Goal: Information Seeking & Learning: Learn about a topic

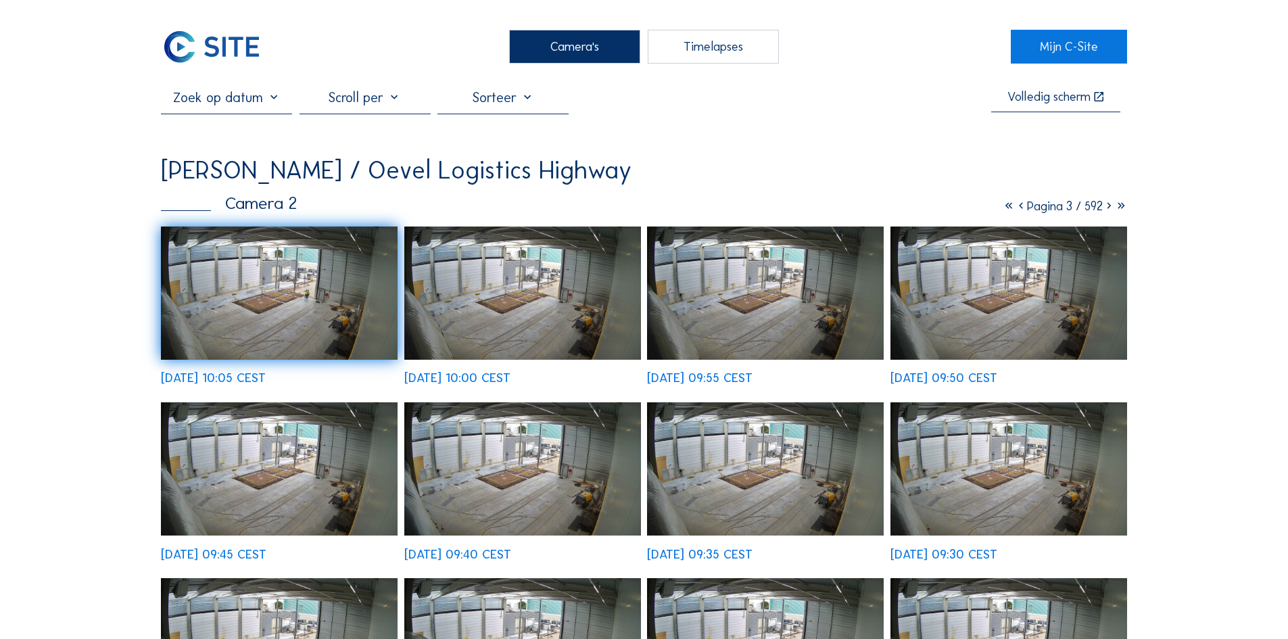
click at [260, 176] on div "[PERSON_NAME] / Oevel Logistics Highway" at bounding box center [396, 170] width 470 height 25
click at [381, 180] on div "[PERSON_NAME] / Oevel Logistics Highway" at bounding box center [396, 170] width 470 height 25
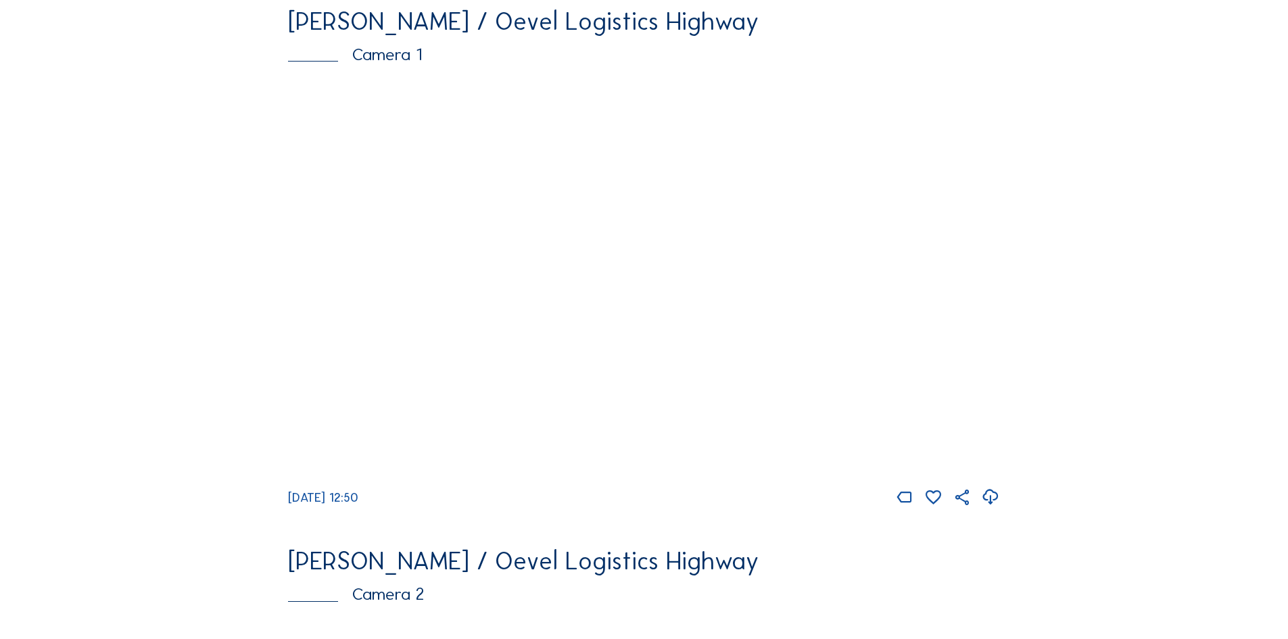
scroll to position [191, 0]
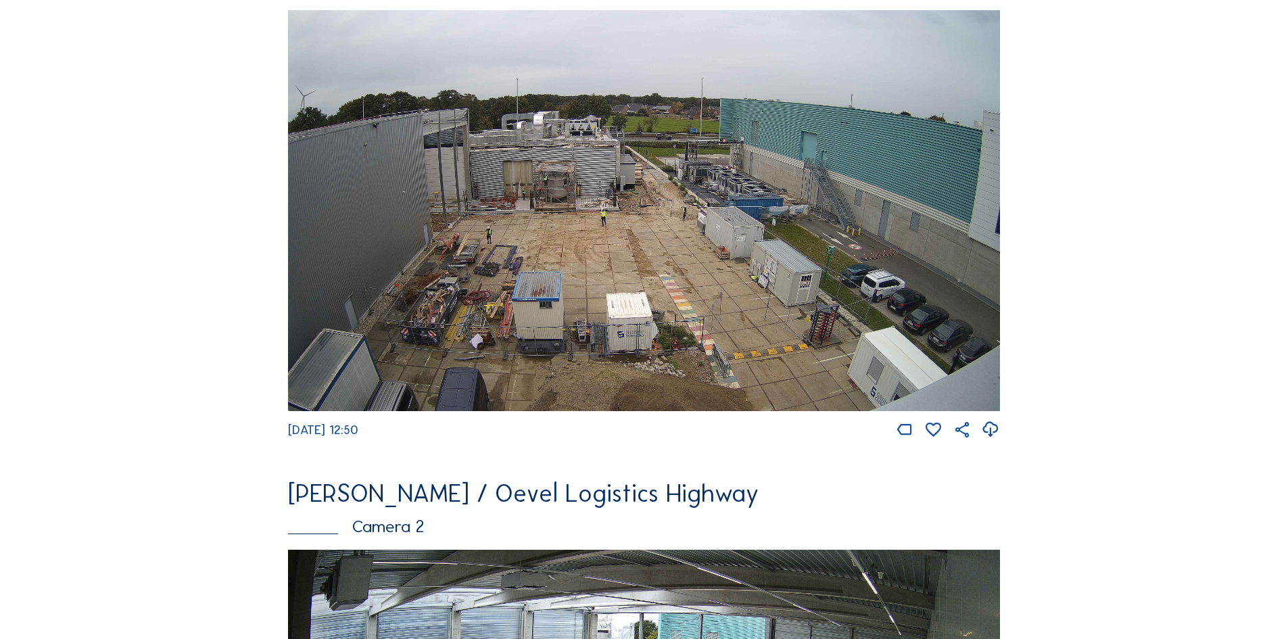
click at [531, 195] on img at bounding box center [644, 210] width 712 height 401
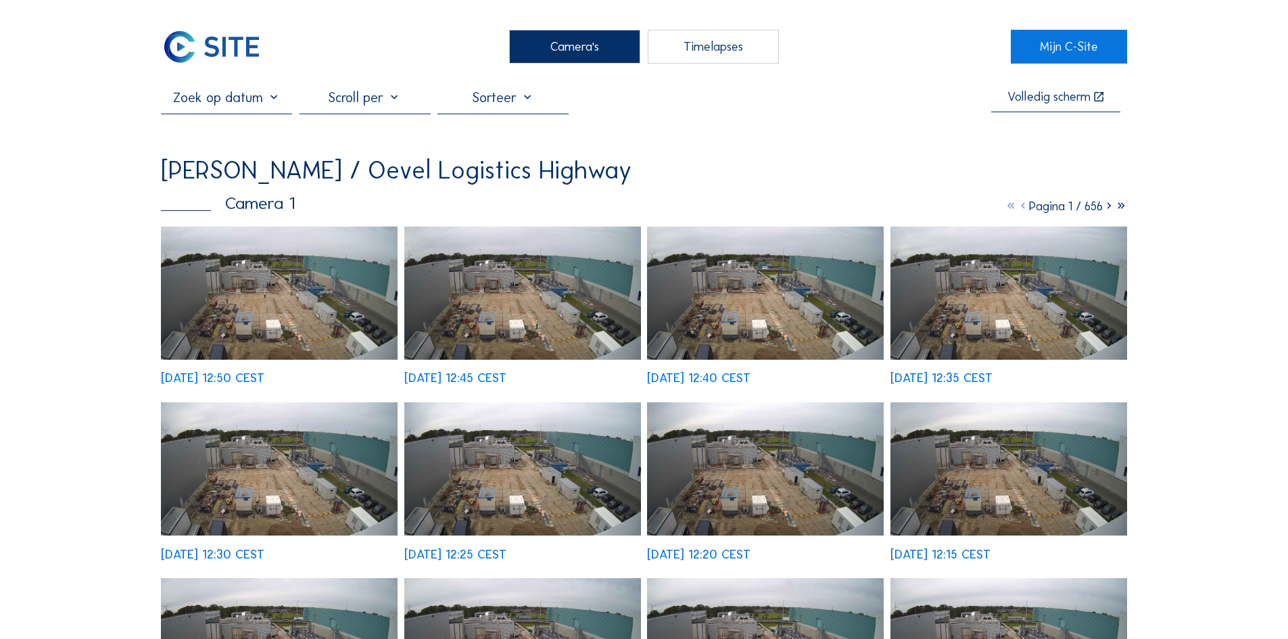
click at [253, 310] on img at bounding box center [279, 292] width 237 height 133
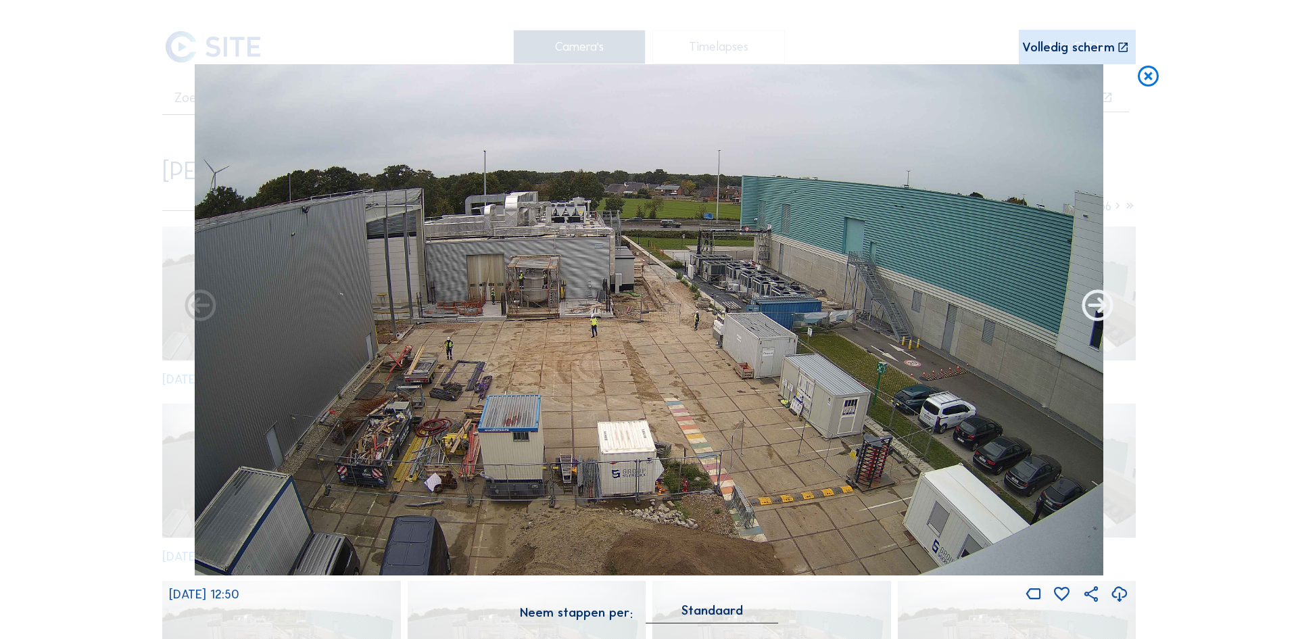
click at [1101, 306] on icon at bounding box center [1097, 306] width 37 height 37
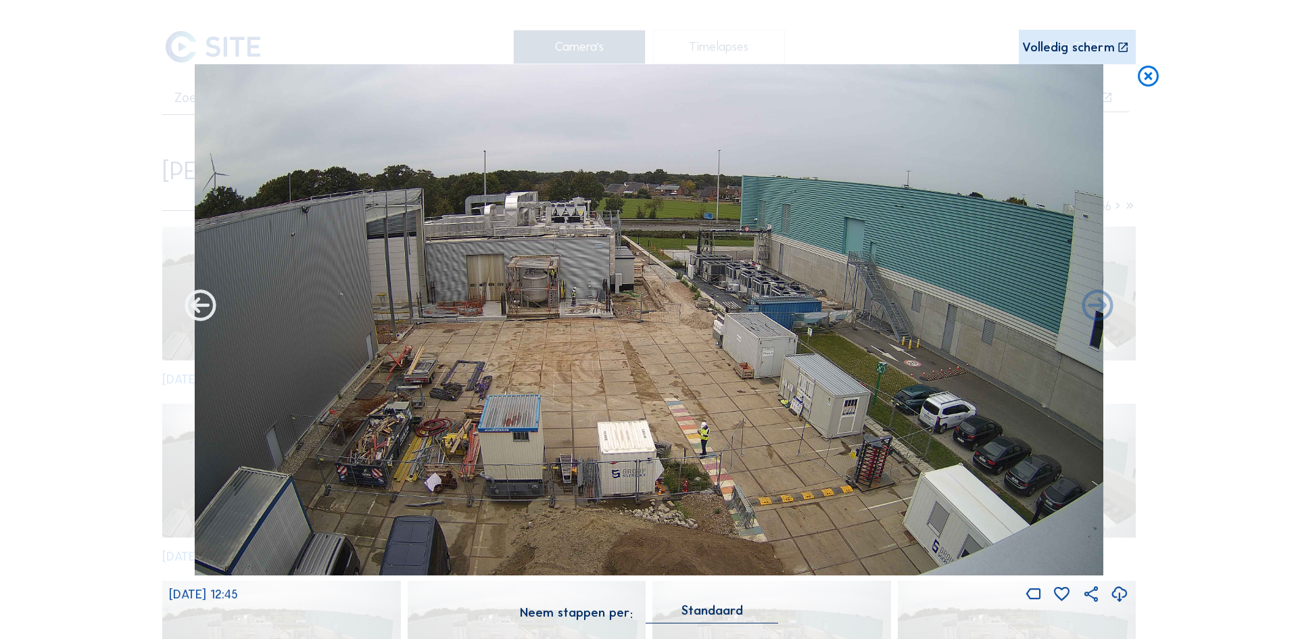
click at [199, 304] on icon at bounding box center [200, 306] width 37 height 37
click at [203, 311] on icon at bounding box center [200, 306] width 37 height 37
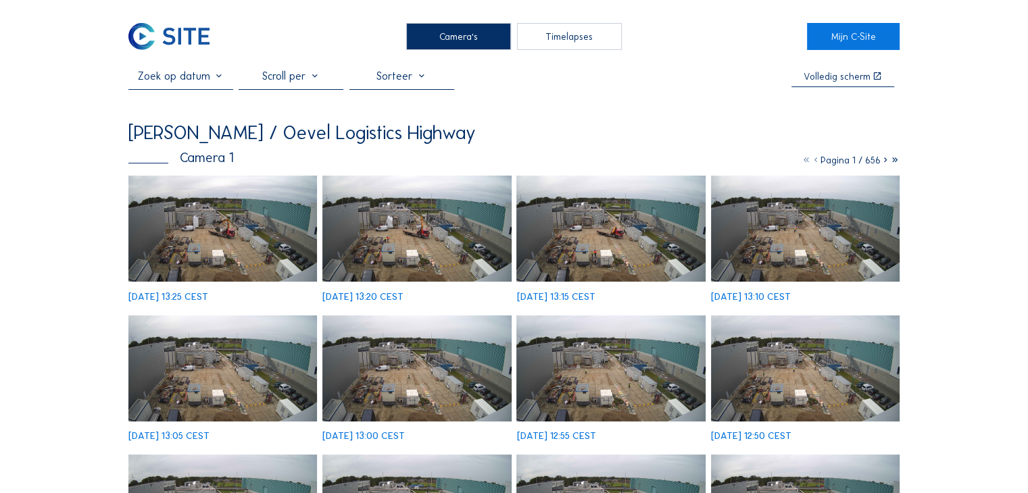
click at [203, 235] on img at bounding box center [222, 229] width 189 height 106
